Goal: Transaction & Acquisition: Subscribe to service/newsletter

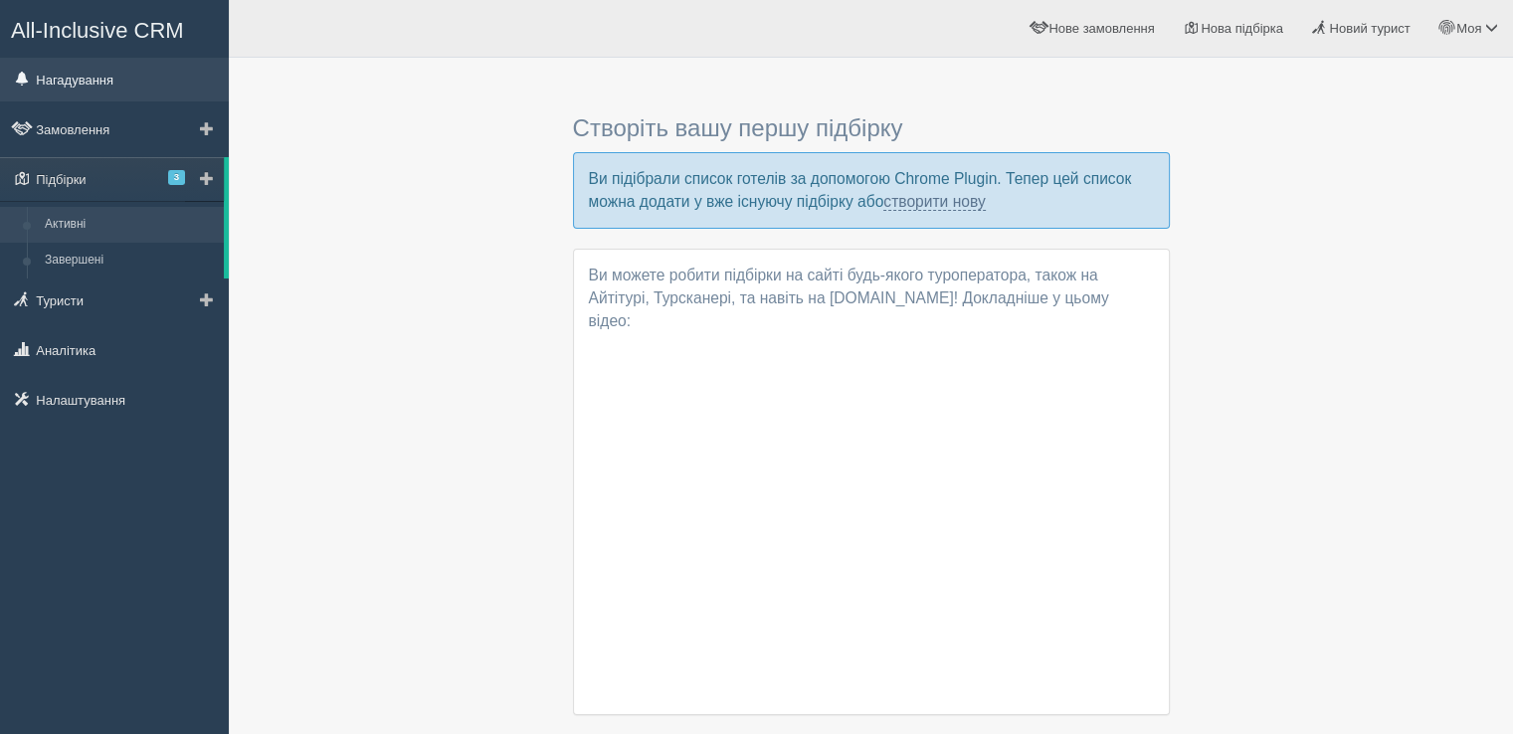
click at [44, 74] on link "Нагадування" at bounding box center [114, 80] width 229 height 44
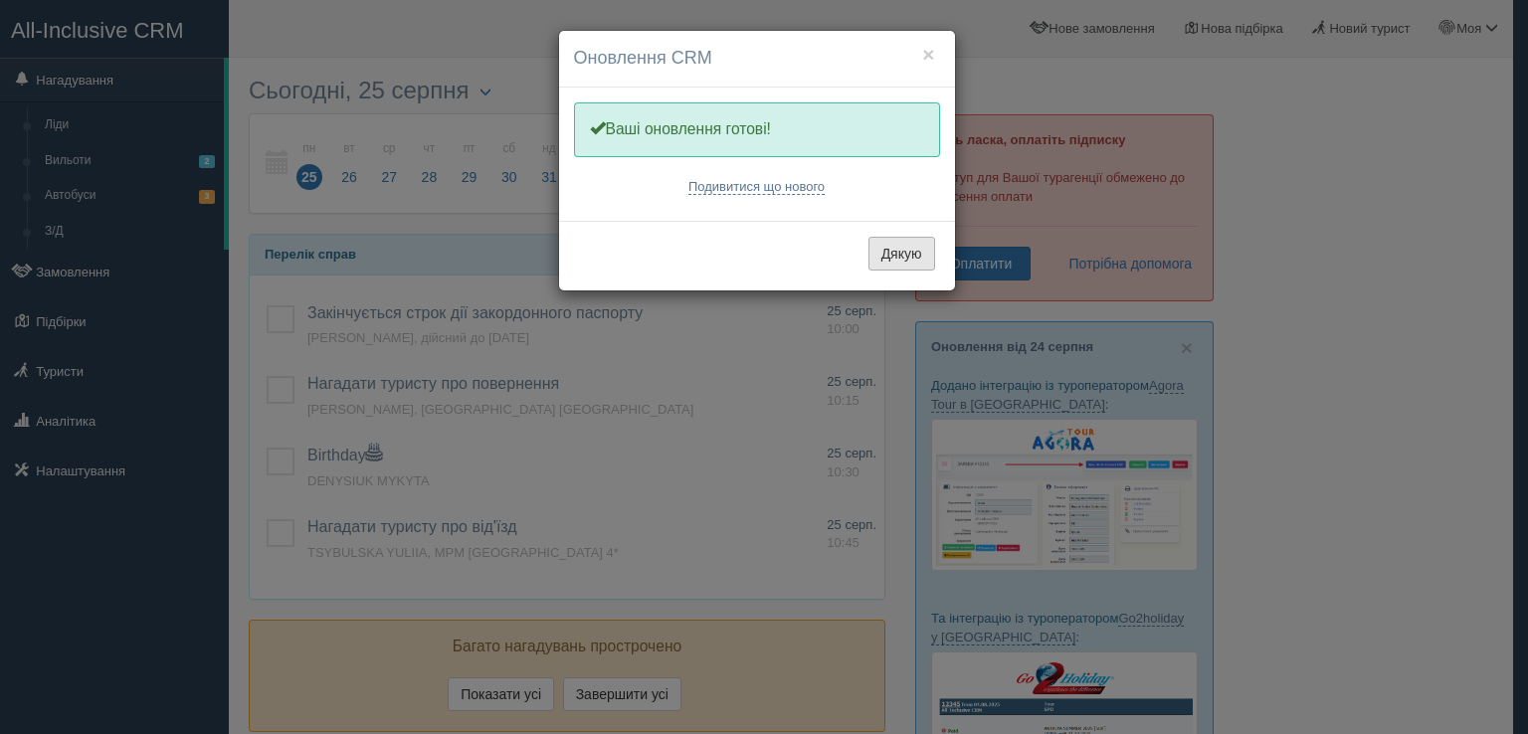
click at [890, 241] on button "Дякую" at bounding box center [901, 254] width 67 height 34
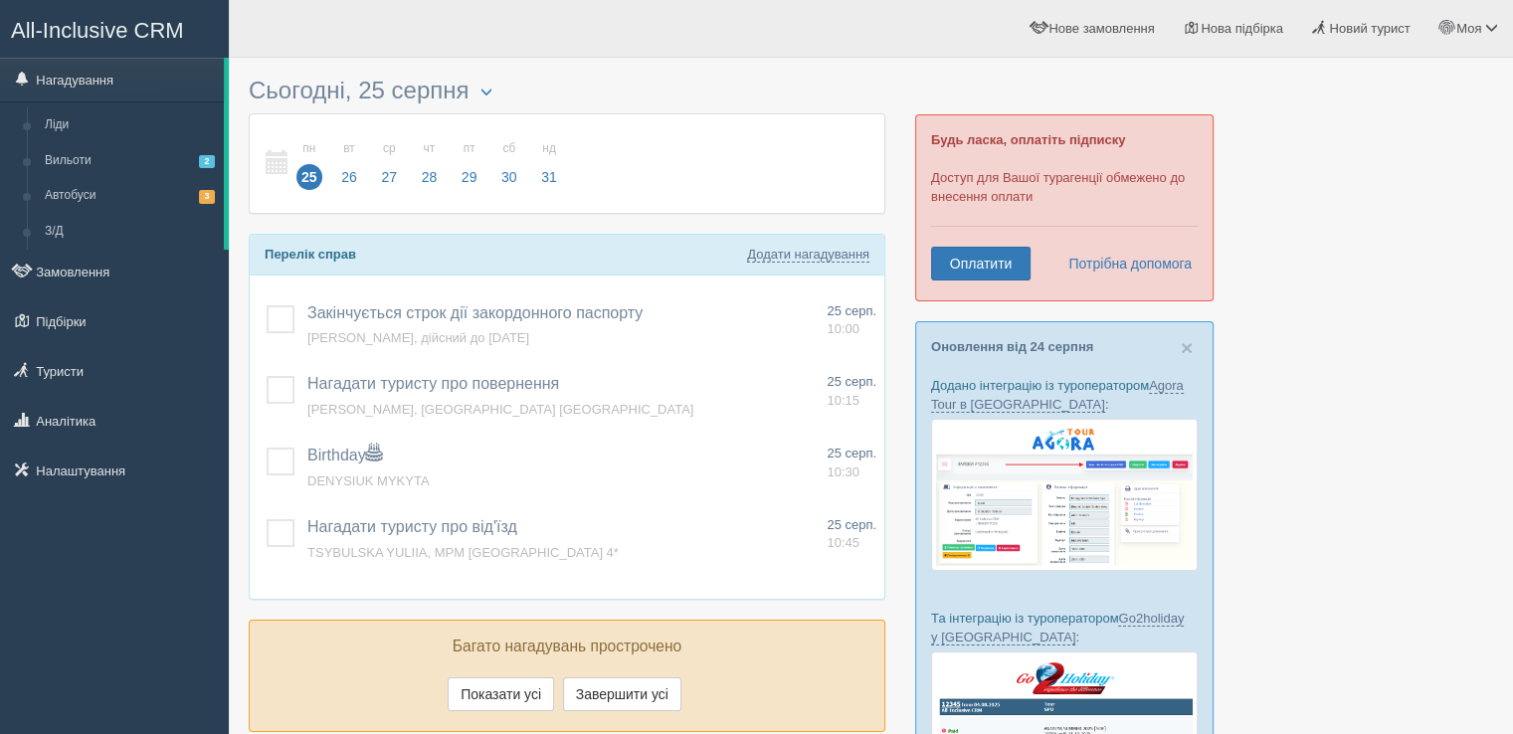
click at [48, 21] on span "All-Inclusive CRM" at bounding box center [97, 30] width 173 height 25
click at [985, 256] on link "Оплатити" at bounding box center [980, 264] width 99 height 34
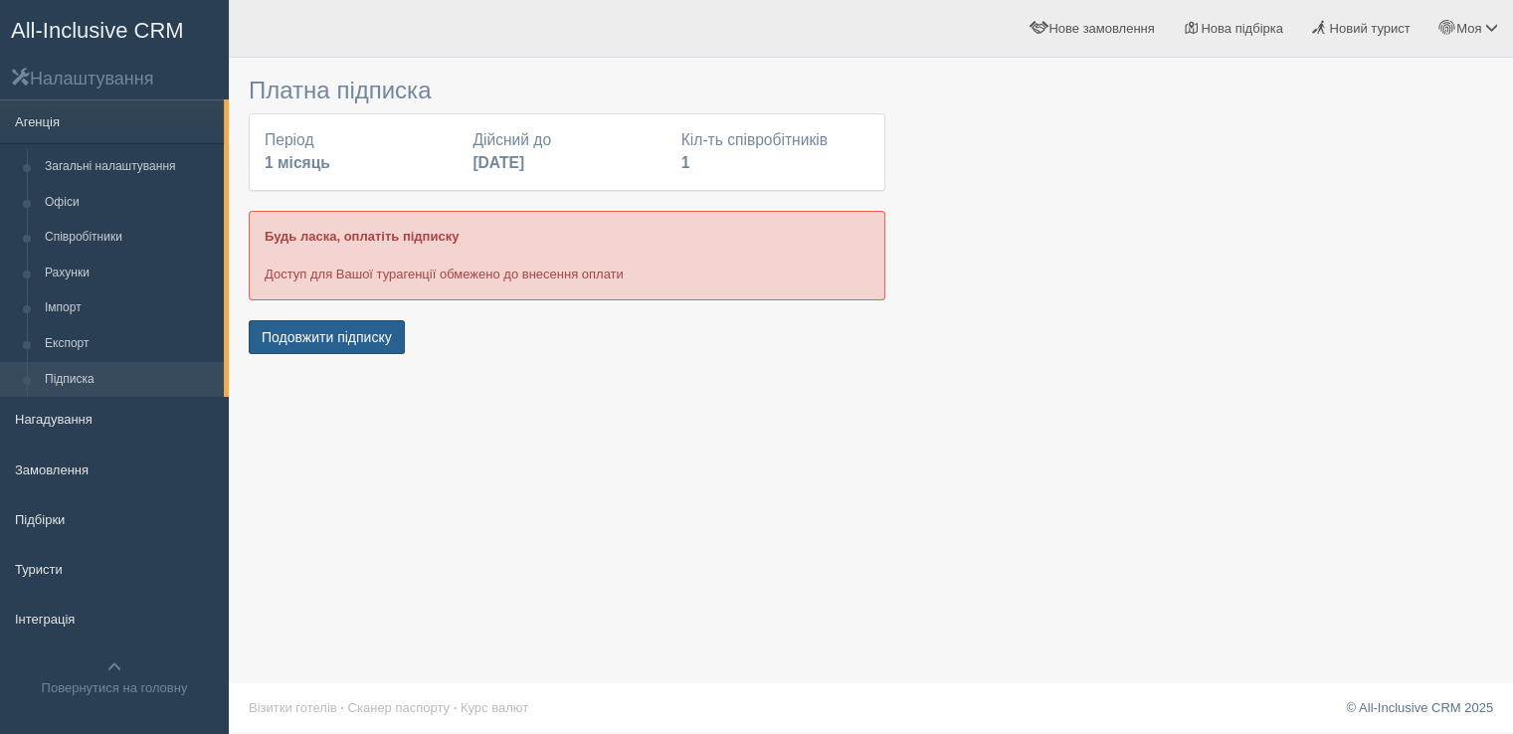
click at [350, 335] on button "Подовжити підписку" at bounding box center [327, 337] width 156 height 34
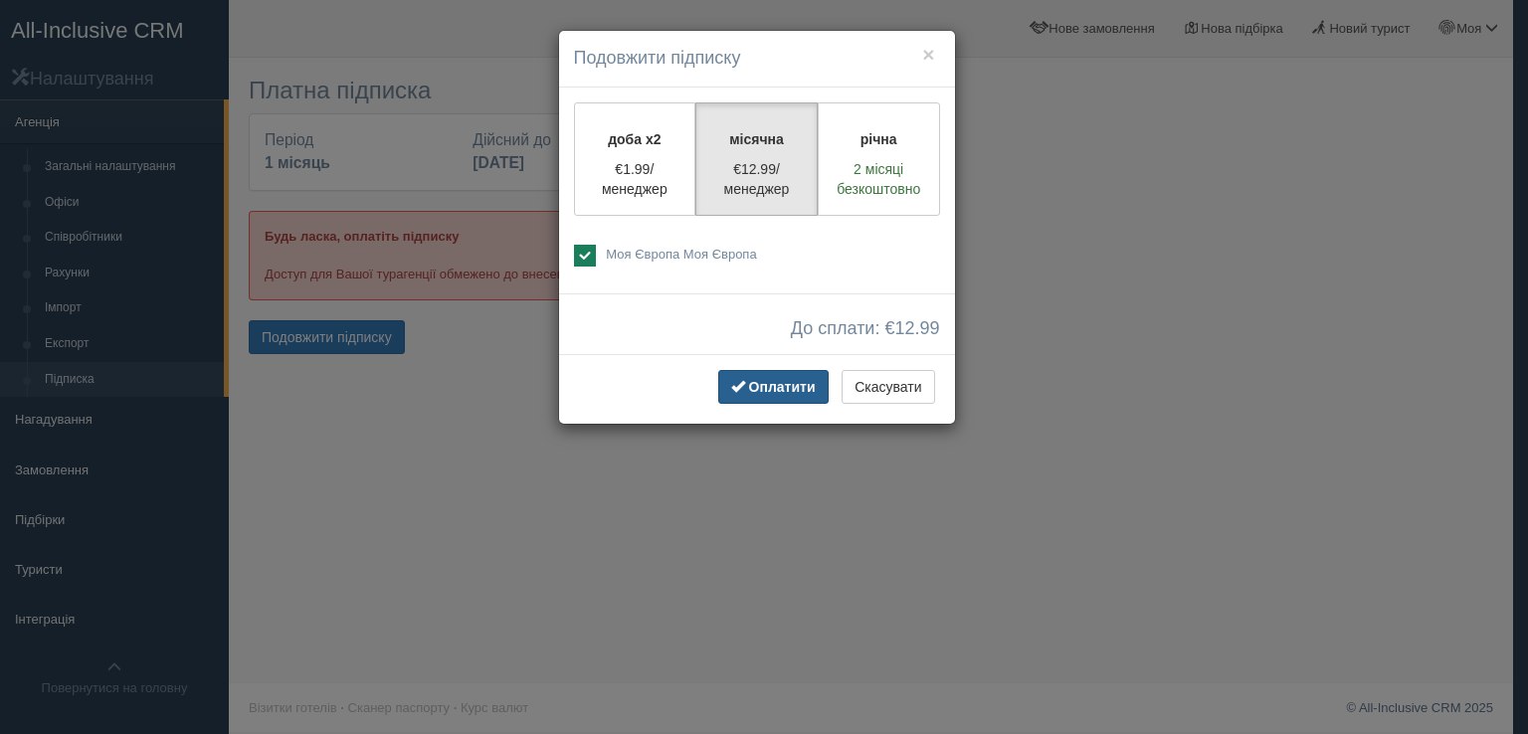
click at [783, 392] on span "Оплатити" at bounding box center [782, 387] width 67 height 16
